Goal: Find specific page/section: Find specific page/section

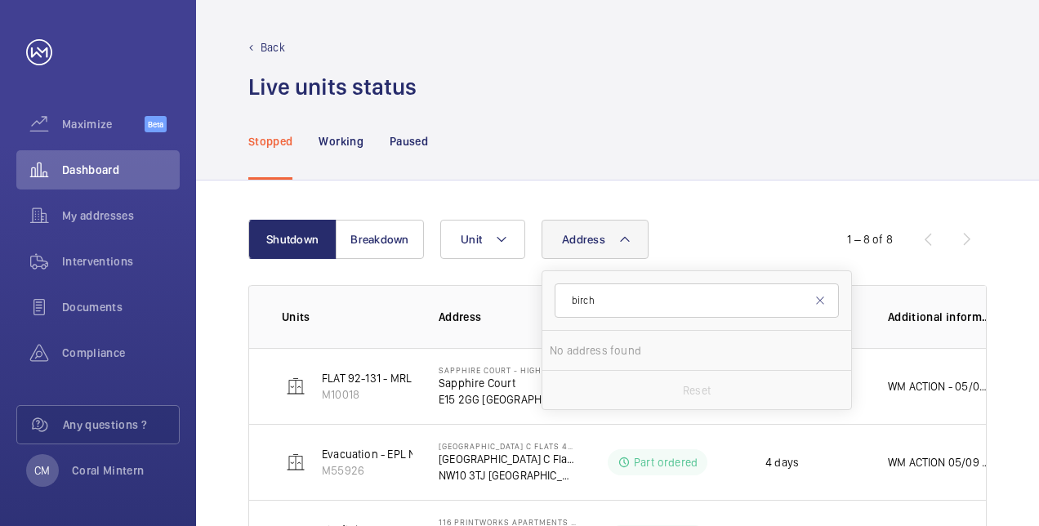
scroll to position [163, 0]
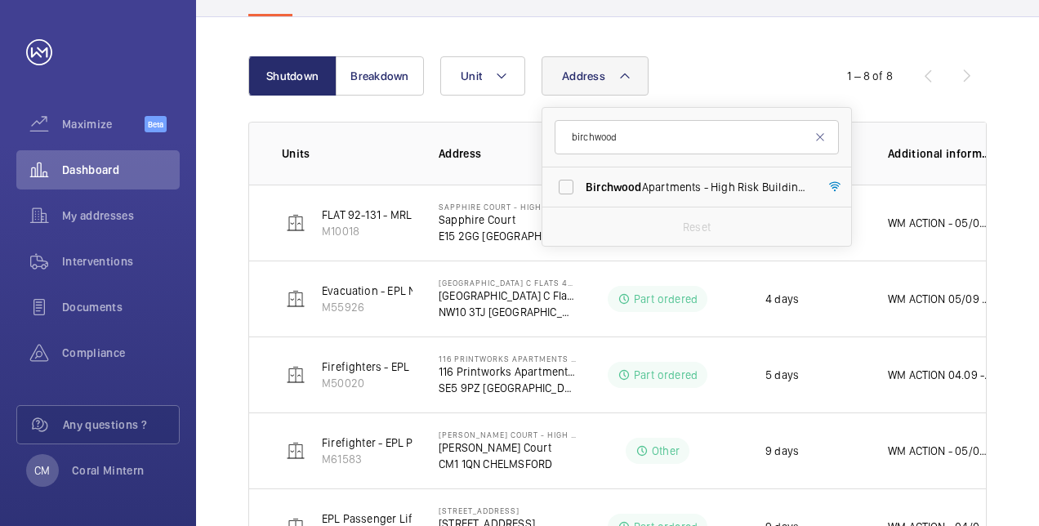
type input "birchwood"
click at [660, 189] on span "[GEOGRAPHIC_DATA] - High Risk Building - [GEOGRAPHIC_DATA]" at bounding box center [697, 187] width 225 height 16
click at [582, 189] on input "[GEOGRAPHIC_DATA] - High Risk Building - [GEOGRAPHIC_DATA]" at bounding box center [566, 187] width 33 height 33
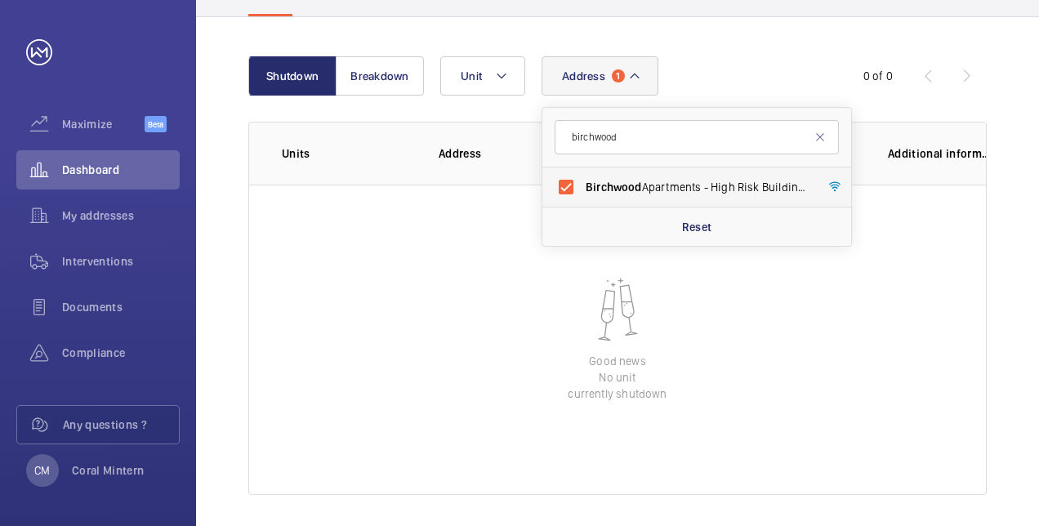
click at [668, 189] on span "[GEOGRAPHIC_DATA] - High Risk Building - [GEOGRAPHIC_DATA]" at bounding box center [697, 187] width 225 height 16
click at [582, 189] on input "[GEOGRAPHIC_DATA] - High Risk Building - [GEOGRAPHIC_DATA]" at bounding box center [566, 187] width 33 height 33
checkbox input "false"
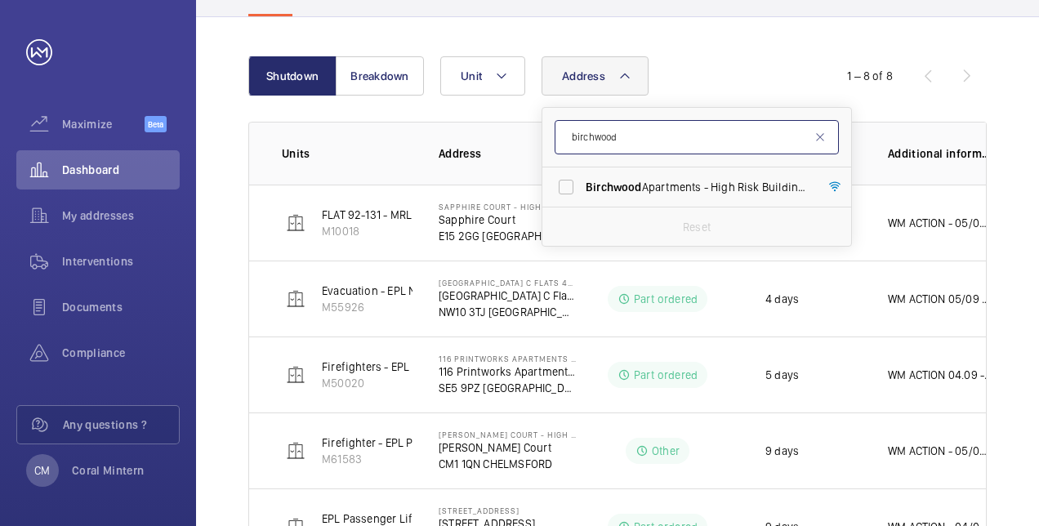
drag, startPoint x: 650, startPoint y: 134, endPoint x: 569, endPoint y: 131, distance: 80.9
click at [568, 132] on input "birchwood" at bounding box center [696, 137] width 284 height 34
type input "ball house"
click at [670, 188] on span "Ball" at bounding box center [672, 186] width 20 height 13
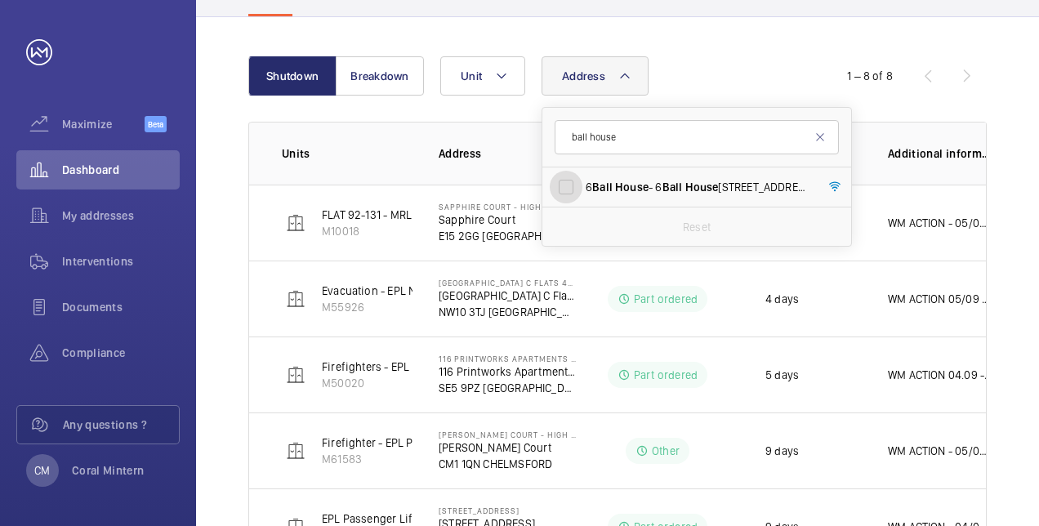
click at [582, 188] on input "[STREET_ADDRESS]" at bounding box center [566, 187] width 33 height 33
checkbox input "true"
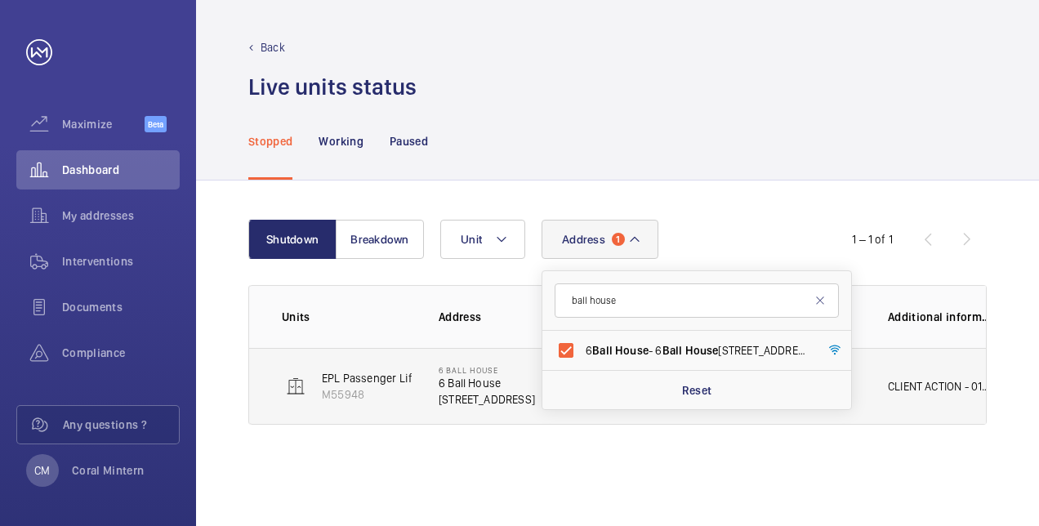
click at [962, 381] on p "CLIENT ACTION - 01/09 - Quote sent, awaiting approval. WM ACTION - 01/09 - Pit …" at bounding box center [940, 386] width 105 height 16
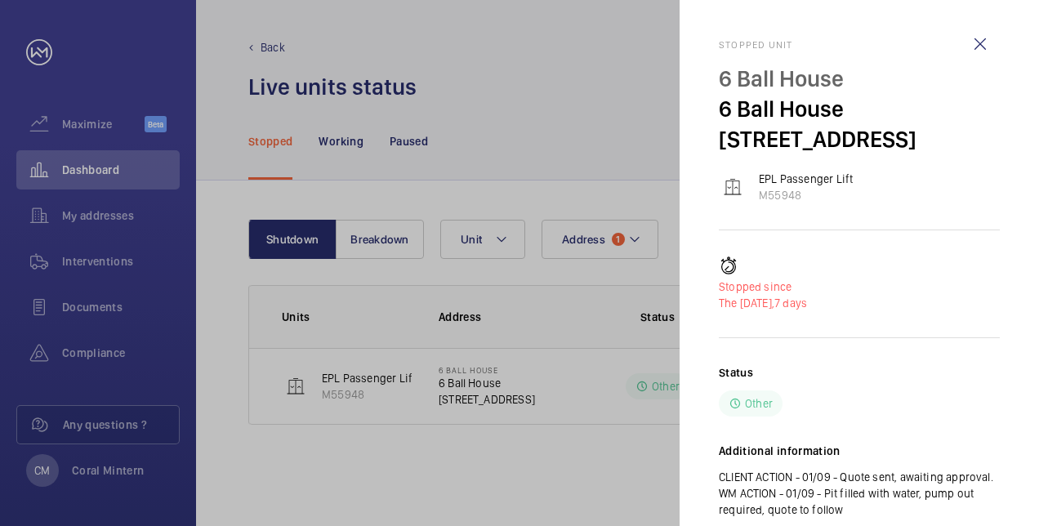
drag, startPoint x: 950, startPoint y: 469, endPoint x: 699, endPoint y: 48, distance: 490.0
click at [699, 48] on mat-sidenav "Stopped unit [GEOGRAPHIC_DATA] [STREET_ADDRESS] EPL Passenger Lift M55948 Stopp…" at bounding box center [858, 263] width 359 height 526
copy div "Stopped unit [GEOGRAPHIC_DATA] [STREET_ADDRESS] EPL Passenger Lift M55948 Stopp…"
click at [977, 51] on wm-front-icon-button at bounding box center [979, 43] width 39 height 39
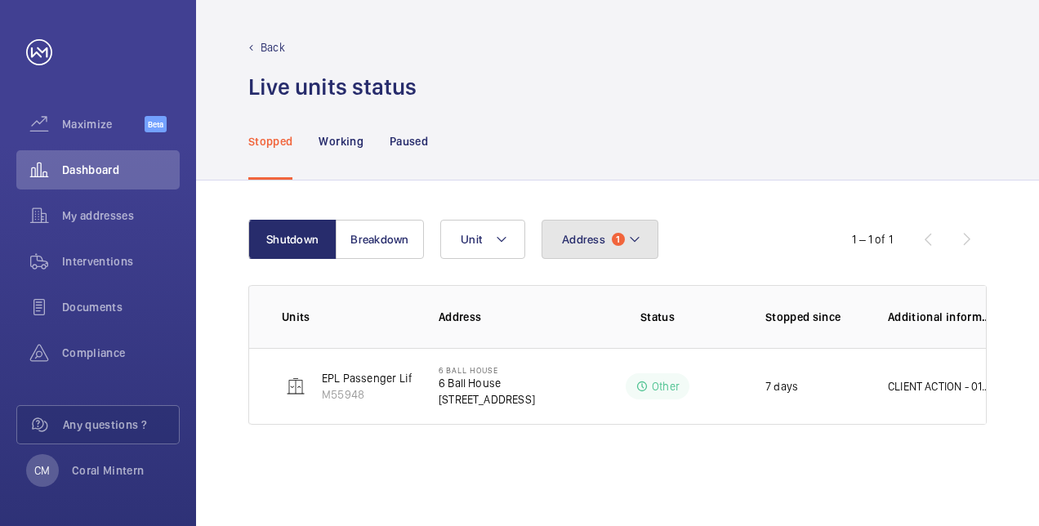
click at [598, 220] on button "Address 1" at bounding box center [599, 239] width 117 height 39
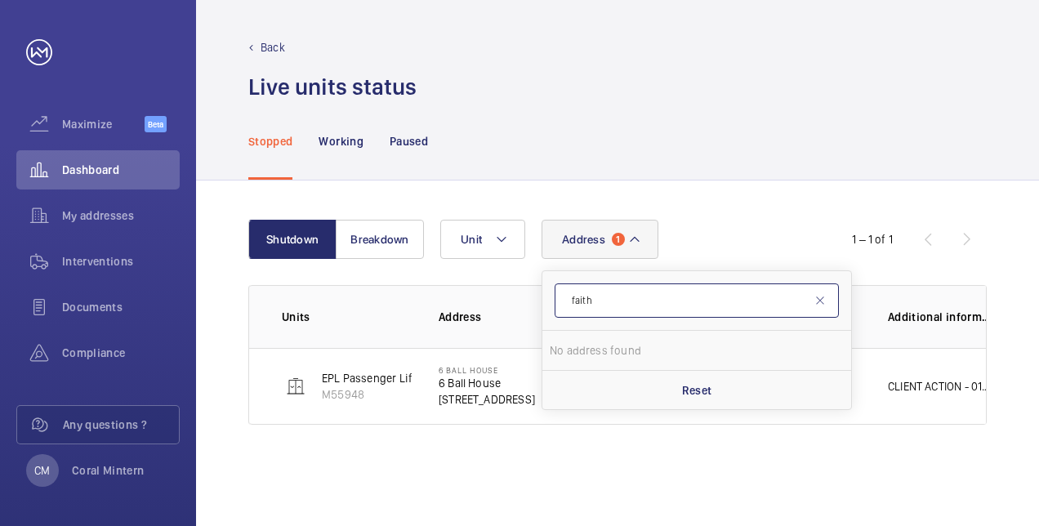
drag, startPoint x: 632, startPoint y: 292, endPoint x: 568, endPoint y: 296, distance: 63.8
click at [568, 296] on input "faith" at bounding box center [696, 300] width 284 height 34
type input "se3 9na"
drag, startPoint x: 645, startPoint y: 289, endPoint x: 510, endPoint y: 279, distance: 135.9
click at [510, 279] on wm-front-table "Shutdown Breakdown Address 1 se3 9na No address found Reset Unit 1 – 1 of 1 Uni…" at bounding box center [617, 322] width 738 height 205
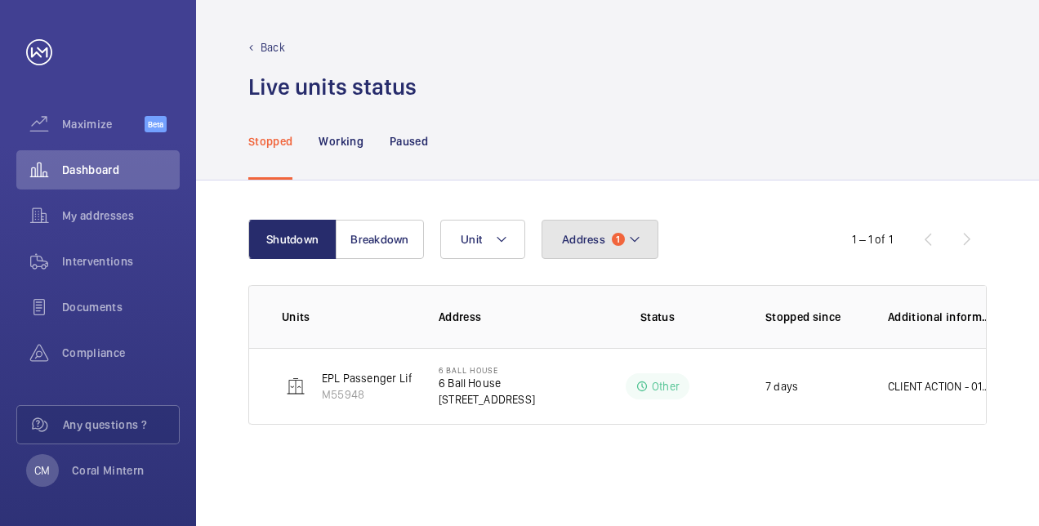
click at [624, 251] on button "Address 1" at bounding box center [599, 239] width 117 height 39
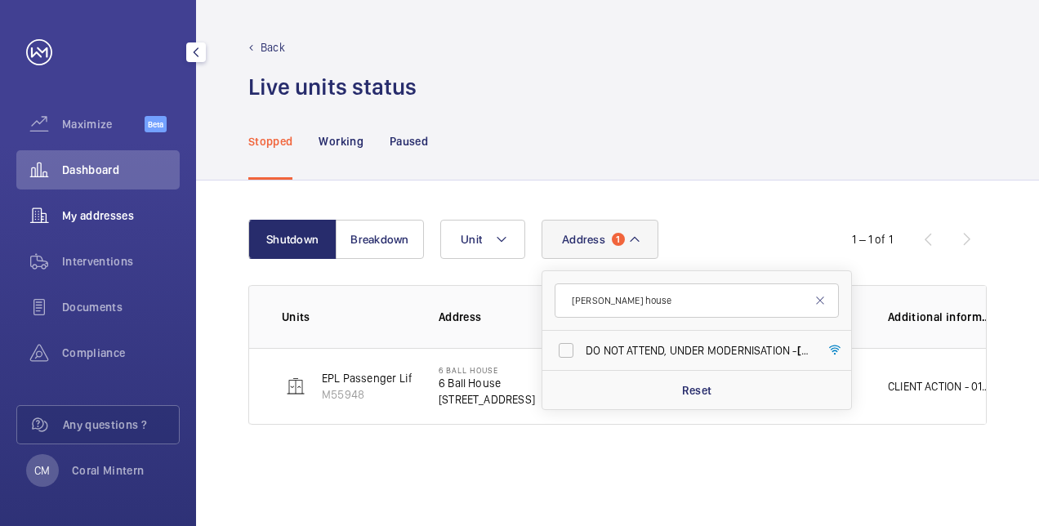
type input "[PERSON_NAME] house"
click at [115, 201] on div "My addresses" at bounding box center [97, 215] width 163 height 39
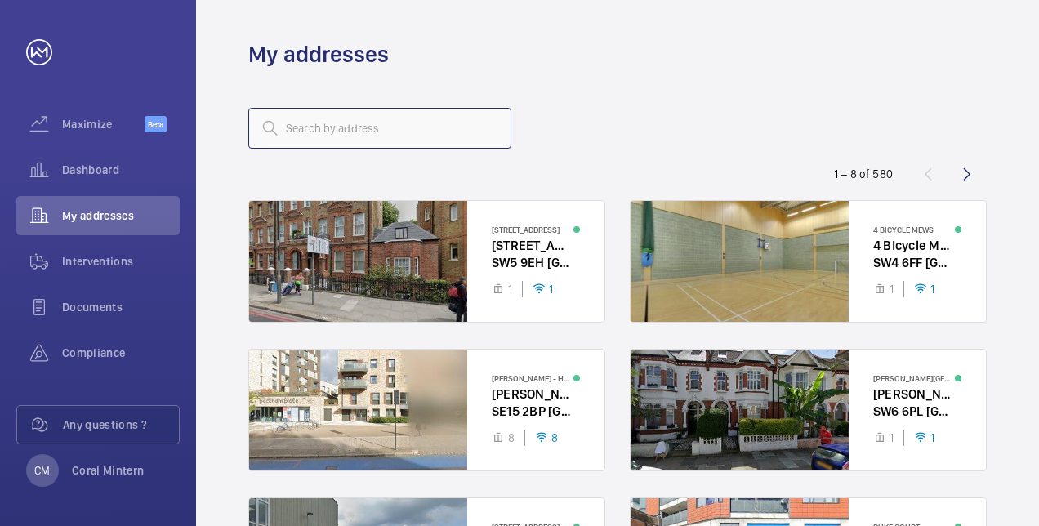
click at [444, 131] on input "text" at bounding box center [379, 128] width 263 height 41
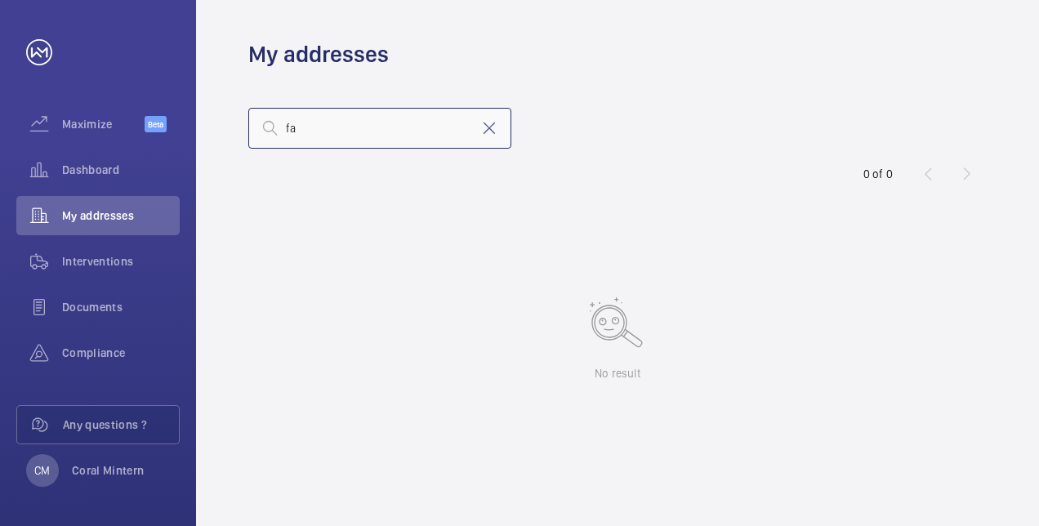
type input "f"
type input "se3"
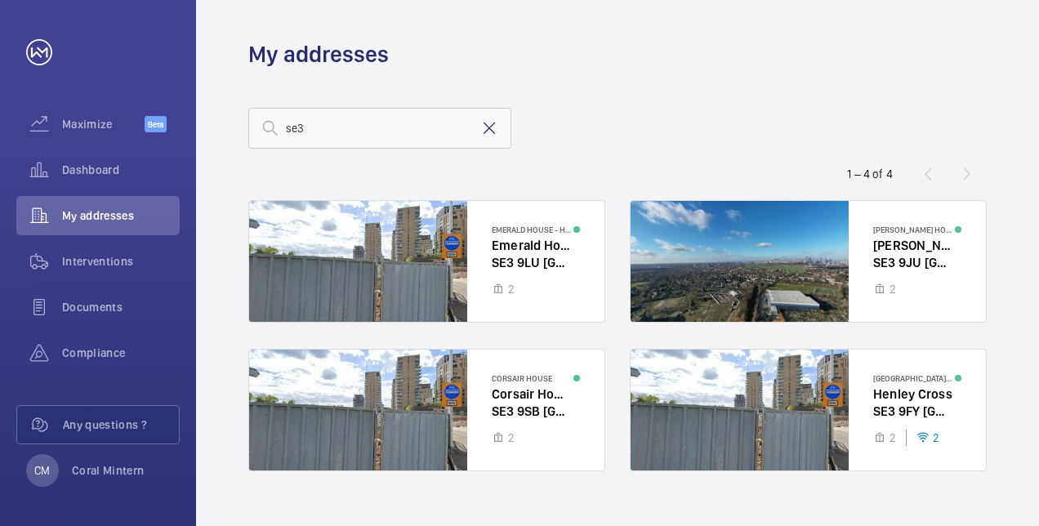
click at [479, 123] on mat-icon at bounding box center [489, 128] width 20 height 20
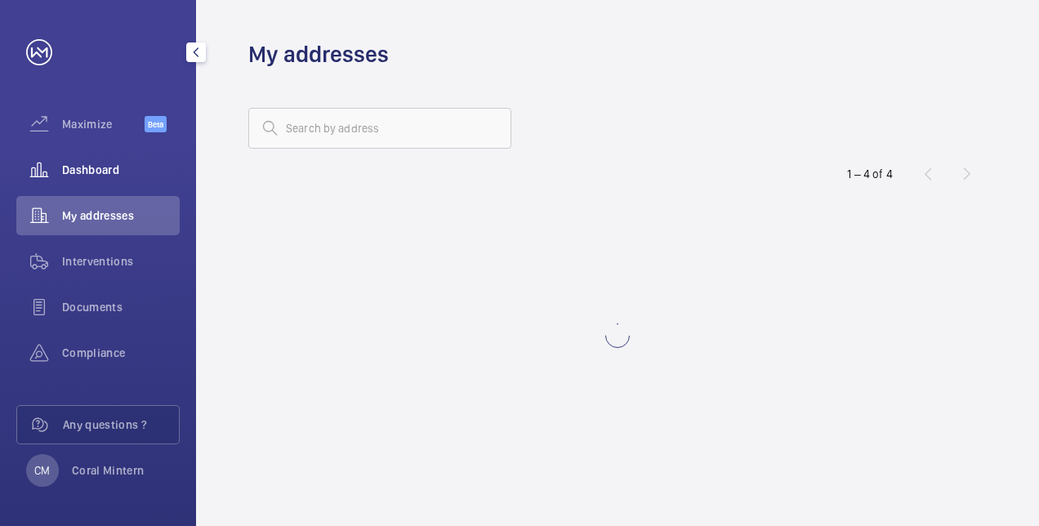
click at [91, 170] on span "Dashboard" at bounding box center [121, 170] width 118 height 16
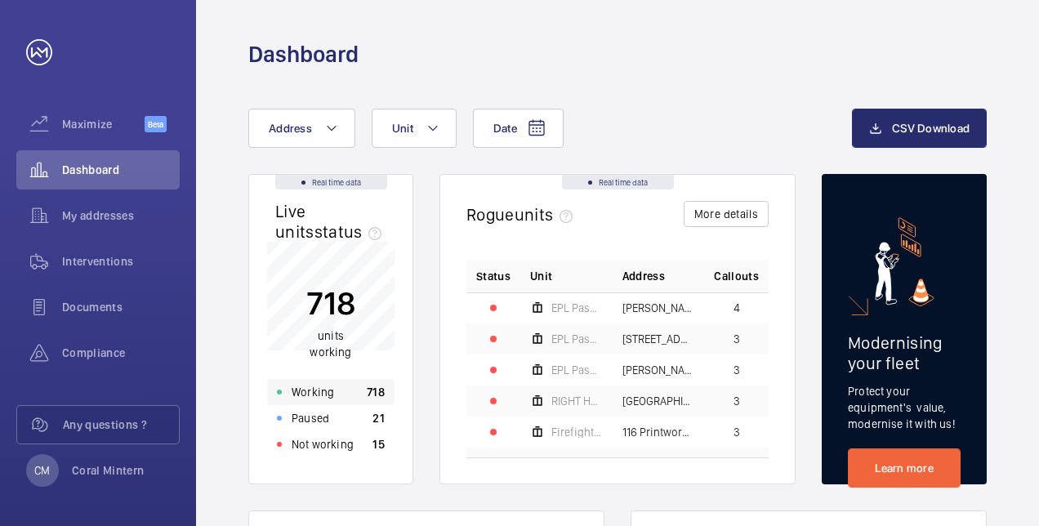
click at [340, 398] on div "Working 718" at bounding box center [330, 392] width 127 height 26
